Goal: Transaction & Acquisition: Subscribe to service/newsletter

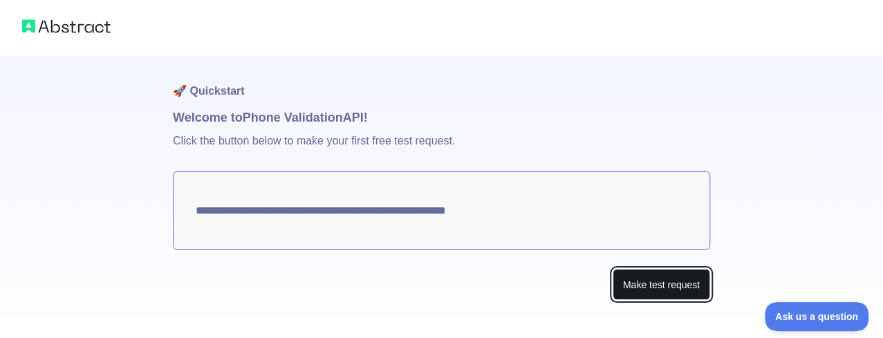
click at [656, 288] on button "Make test request" at bounding box center [662, 284] width 98 height 31
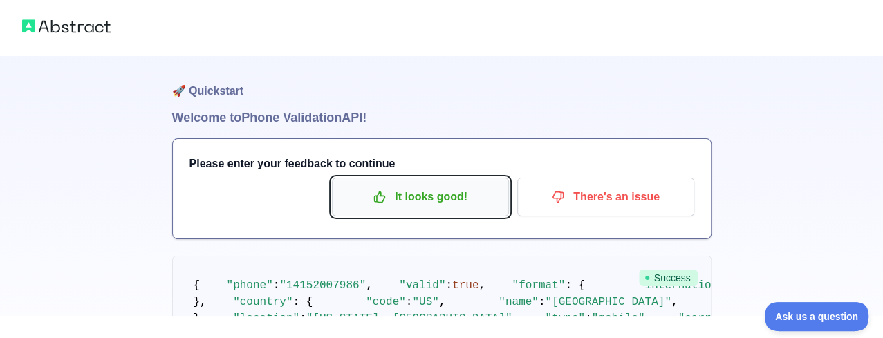
click at [432, 205] on p "It looks good!" at bounding box center [420, 197] width 156 height 24
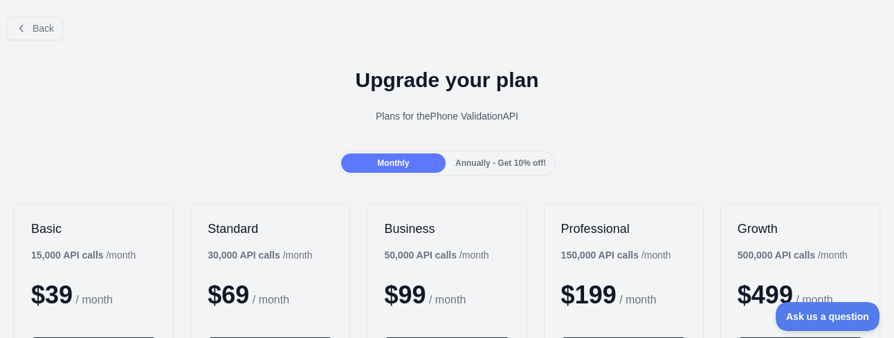
drag, startPoint x: 396, startPoint y: 156, endPoint x: 379, endPoint y: 152, distance: 17.6
click at [395, 155] on div "Monthly" at bounding box center [393, 163] width 104 height 19
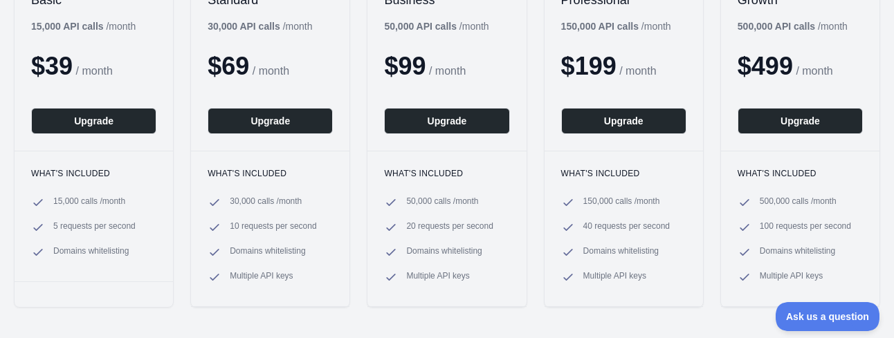
scroll to position [208, 0]
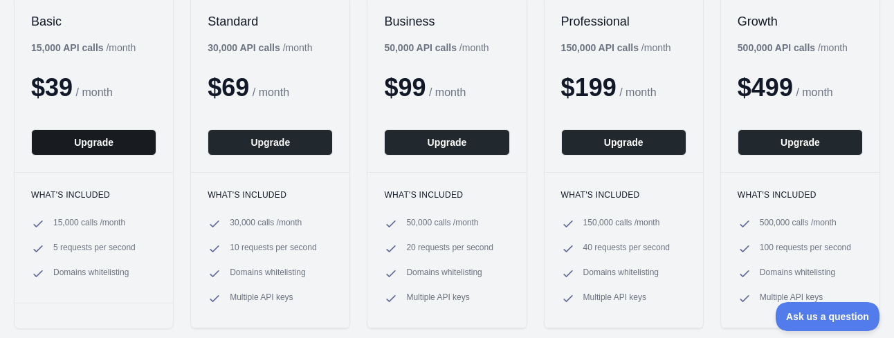
click at [91, 141] on button "Upgrade" at bounding box center [93, 142] width 125 height 26
